Goal: Information Seeking & Learning: Learn about a topic

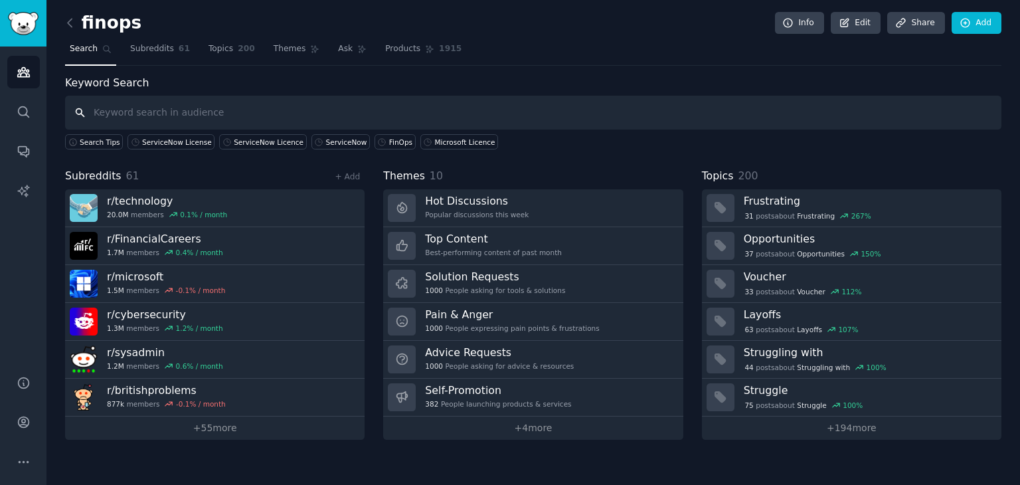
click at [311, 112] on input "text" at bounding box center [533, 113] width 936 height 34
click at [326, 139] on div "ServiceNow" at bounding box center [346, 141] width 41 height 9
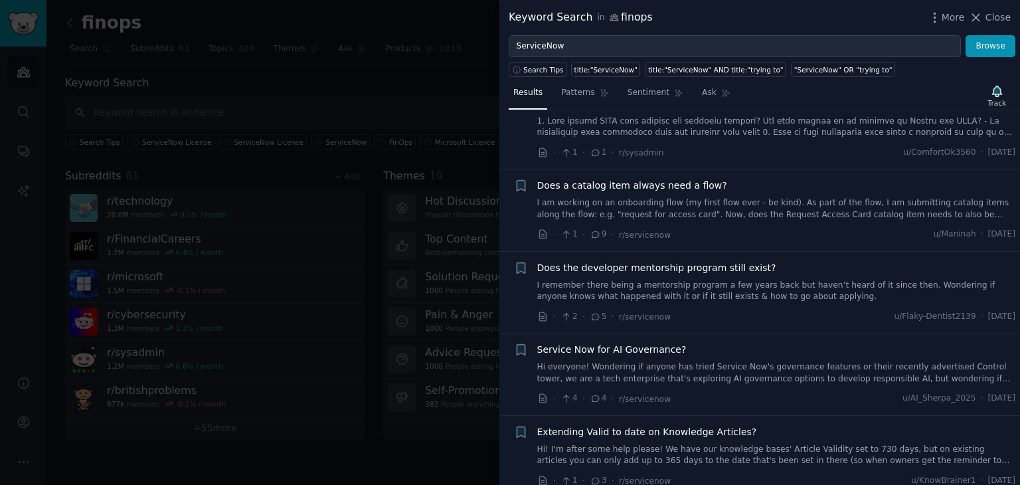
scroll to position [265, 0]
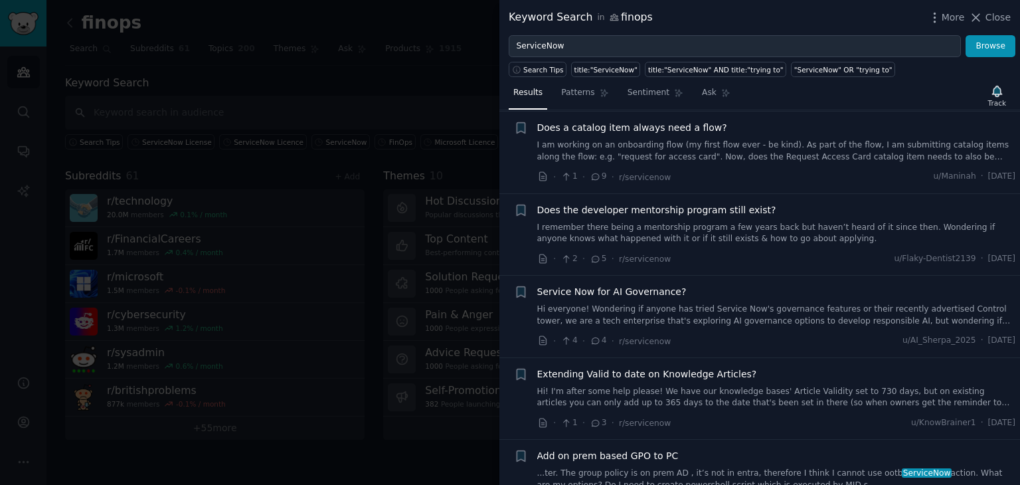
click at [612, 290] on span "Service Now for AI Governance?" at bounding box center [611, 292] width 149 height 14
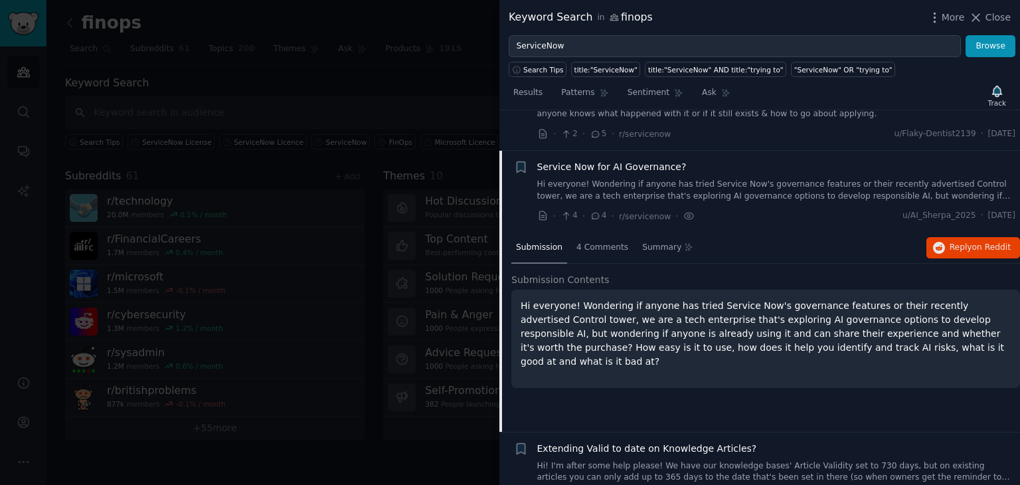
scroll to position [430, 0]
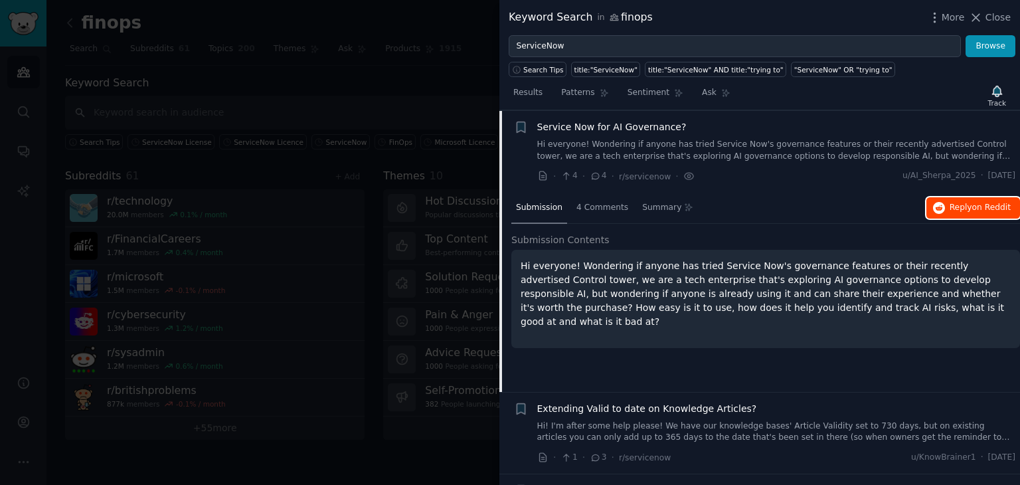
click at [956, 206] on span "Reply on Reddit" at bounding box center [979, 208] width 61 height 12
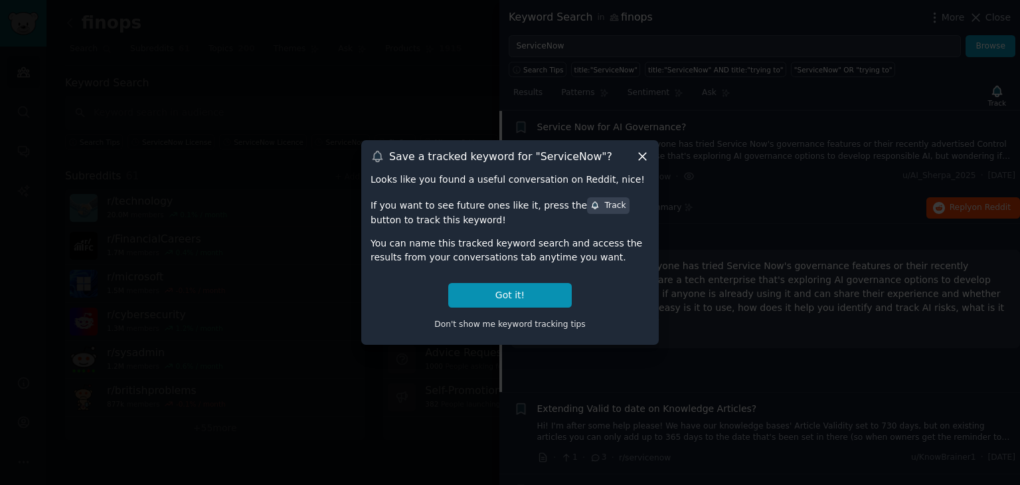
click at [657, 155] on div "Save a tracked keyword for " ServiceNow "? Looks like you found a useful conver…" at bounding box center [509, 242] width 297 height 204
click at [644, 155] on icon at bounding box center [642, 156] width 14 height 14
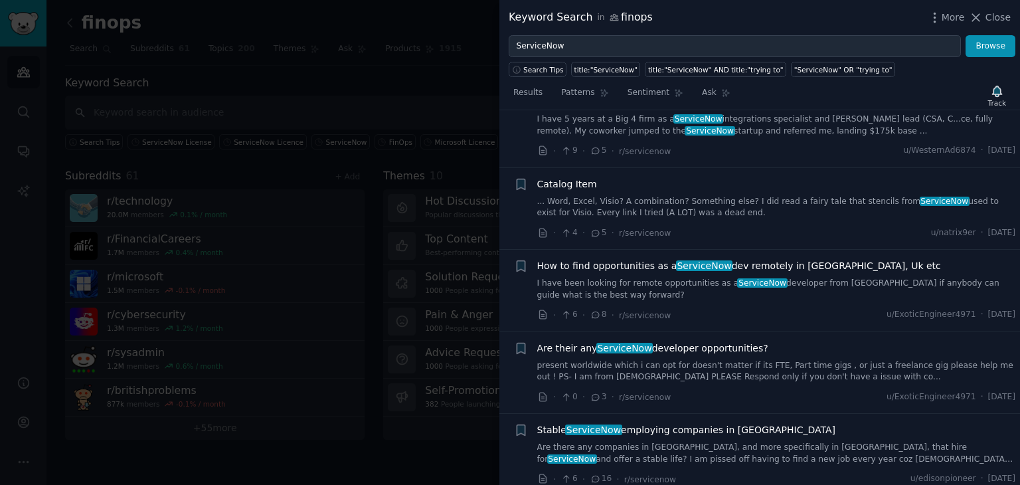
scroll to position [1293, 0]
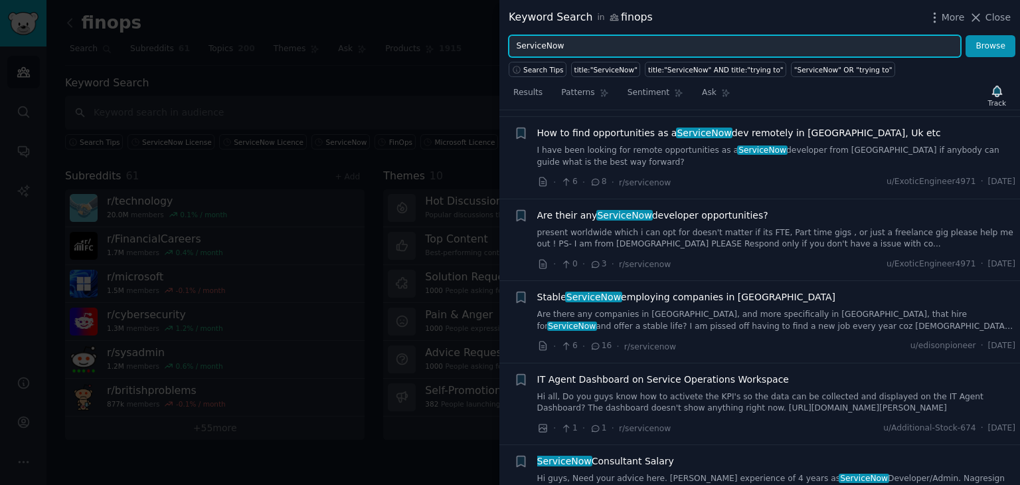
click at [629, 40] on input "ServiceNow" at bounding box center [734, 46] width 452 height 23
type input "S"
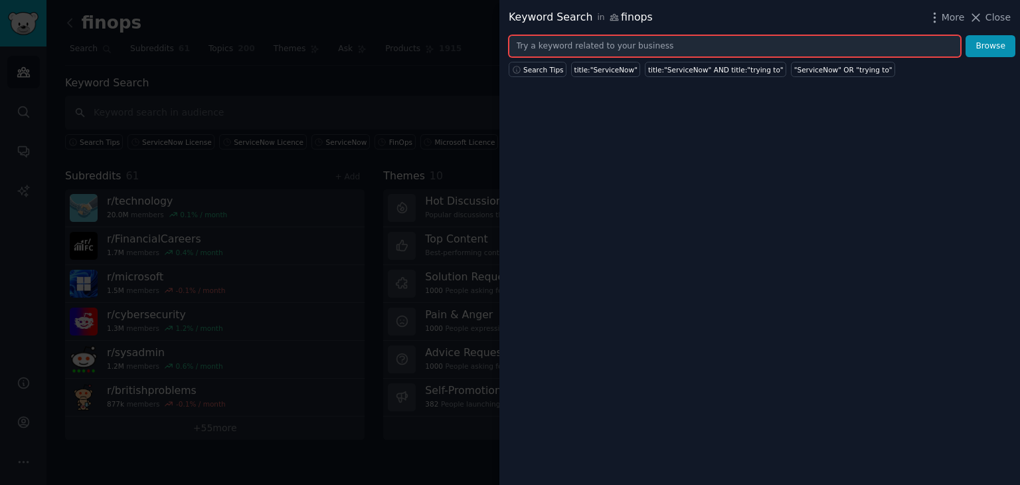
type input "c"
type input "L"
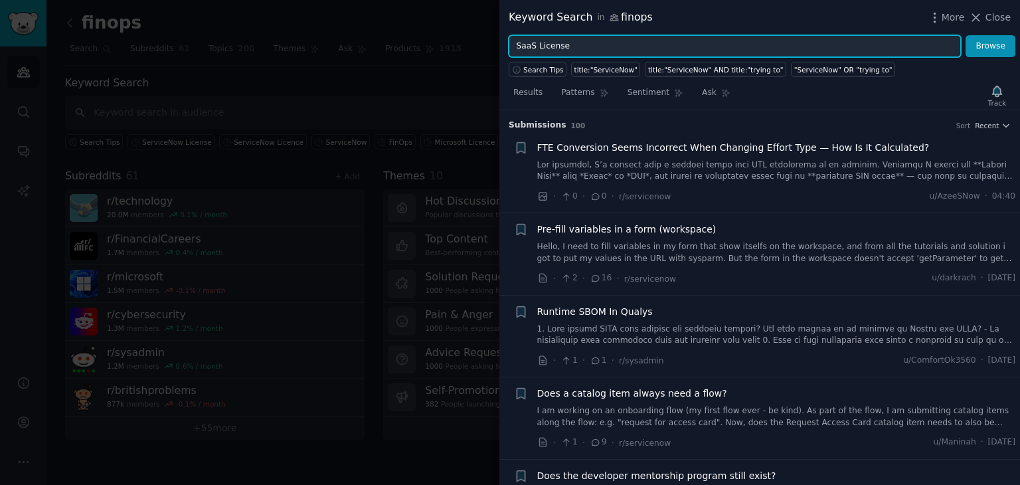
type input "SaaS License"
click at [965, 35] on button "Browse" at bounding box center [990, 46] width 50 height 23
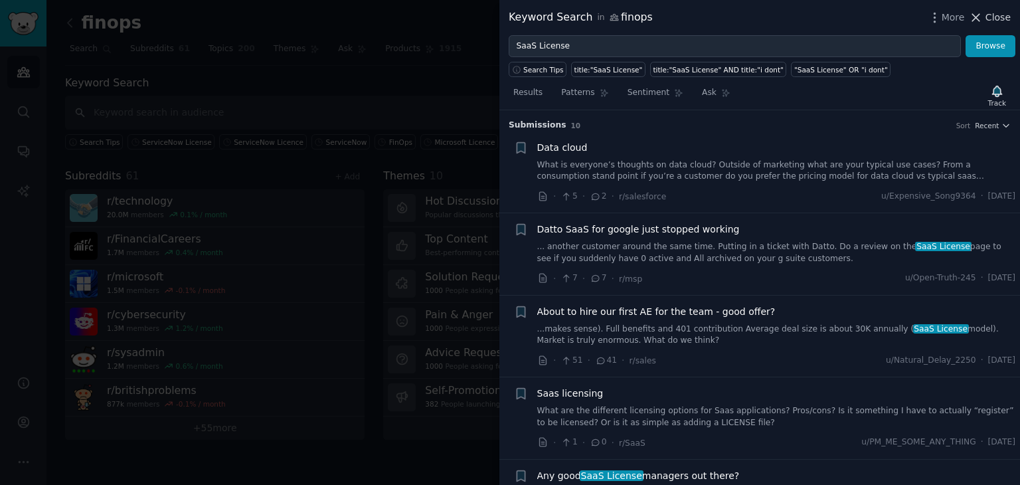
click at [993, 12] on span "Close" at bounding box center [997, 18] width 25 height 14
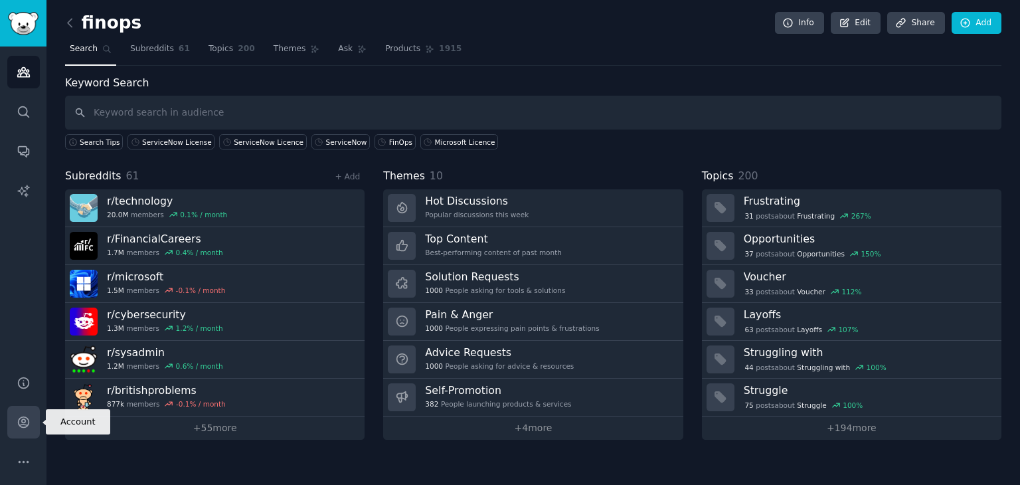
click at [21, 423] on icon "Sidebar" at bounding box center [23, 422] width 11 height 11
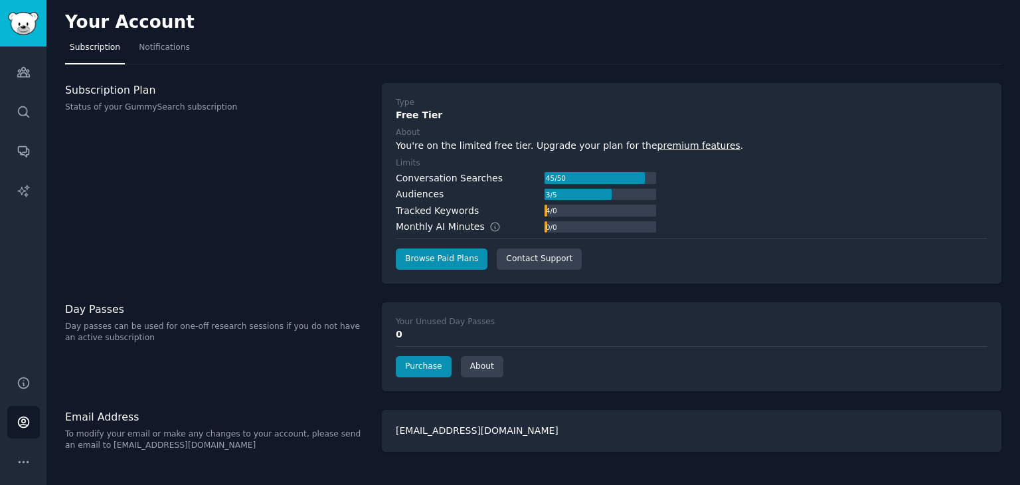
click at [592, 172] on div at bounding box center [594, 178] width 100 height 12
click at [274, 226] on div "Subscription Plan Status of your GummySearch subscription" at bounding box center [216, 183] width 303 height 200
click at [19, 180] on link "AI Reports" at bounding box center [23, 191] width 33 height 33
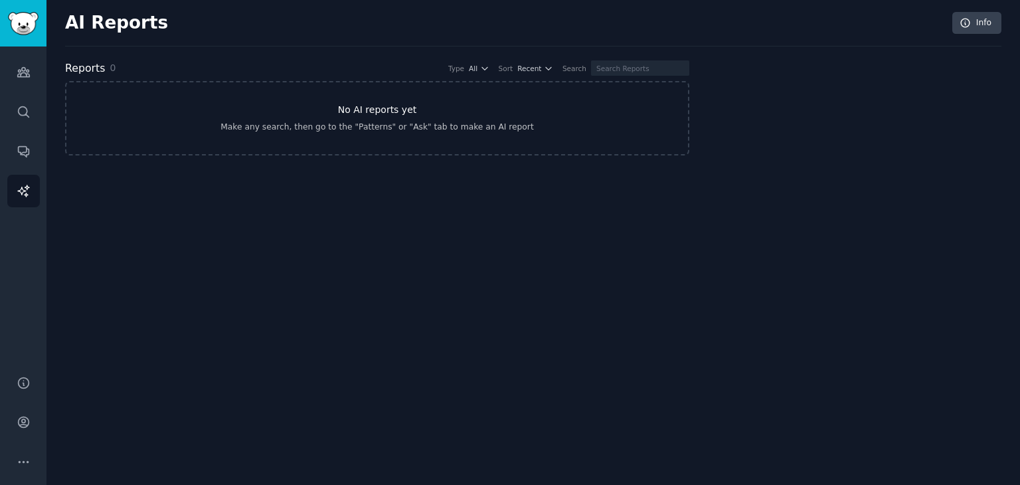
click at [500, 124] on div "Make any search, then go to the "Patterns" or "Ask" tab to make an AI report" at bounding box center [376, 127] width 313 height 12
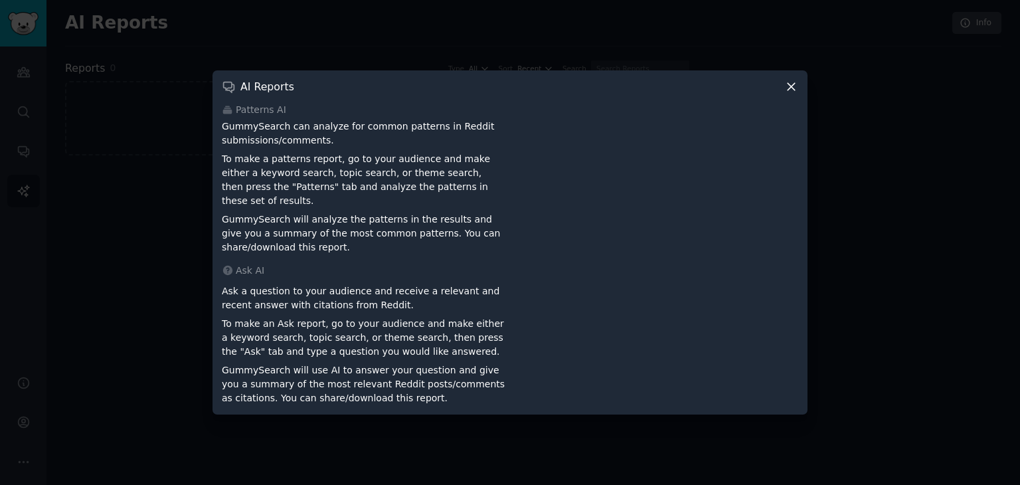
click at [791, 90] on icon at bounding box center [790, 86] width 7 height 7
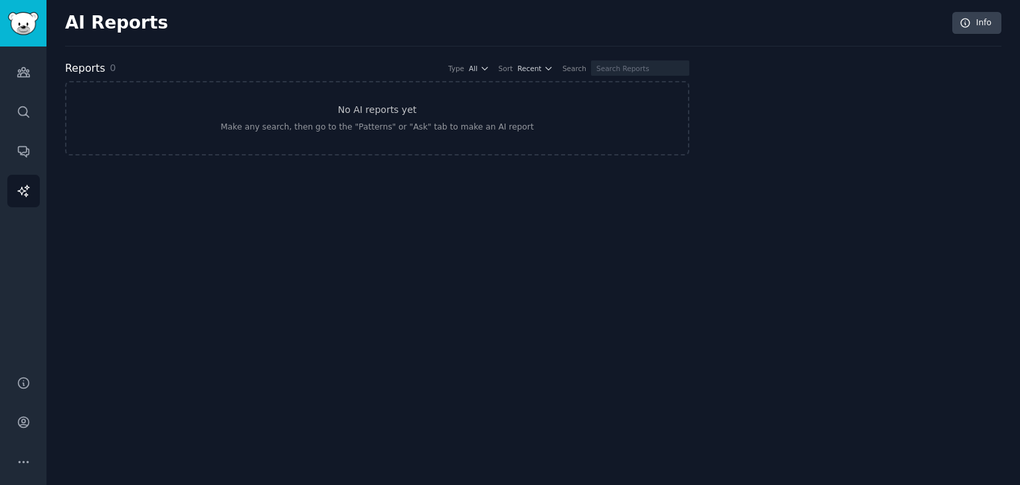
click at [653, 60] on div "Reports 0 Type All Sort Recent Search" at bounding box center [377, 68] width 624 height 17
click at [31, 113] on link "Search" at bounding box center [23, 112] width 33 height 33
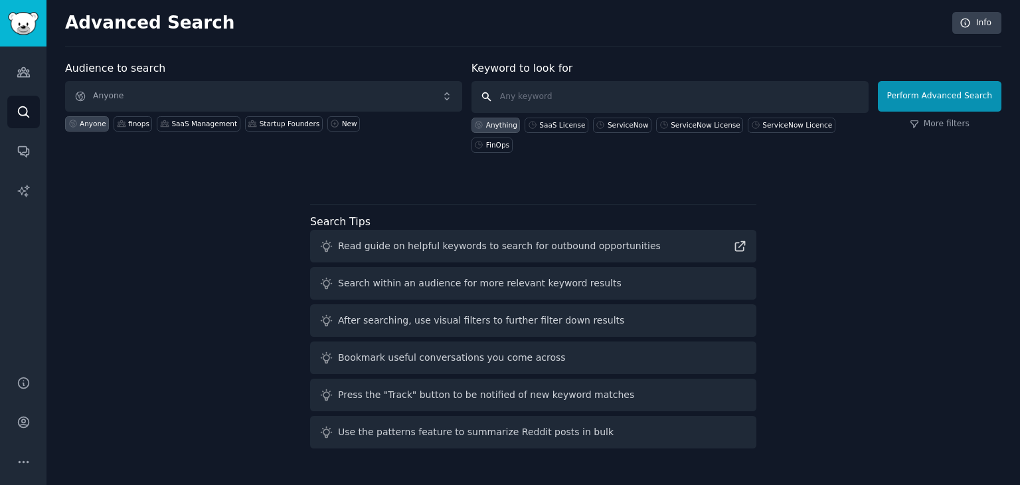
click at [557, 104] on input "text" at bounding box center [669, 97] width 397 height 32
click at [829, 201] on div "Audience to search Anyone Anyone finops SaaS Management Startup Founders New Ke…" at bounding box center [533, 256] width 936 height 393
